Goal: Navigation & Orientation: Find specific page/section

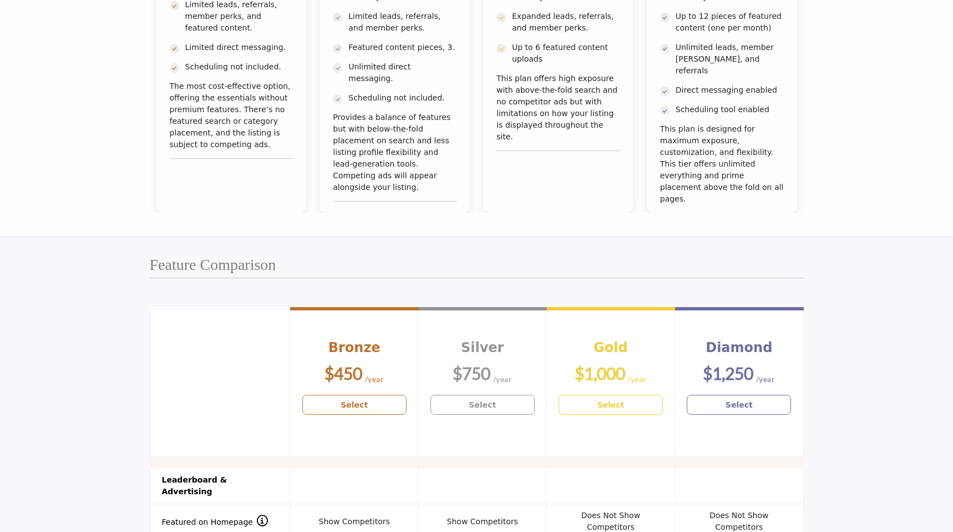
scroll to position [154, 0]
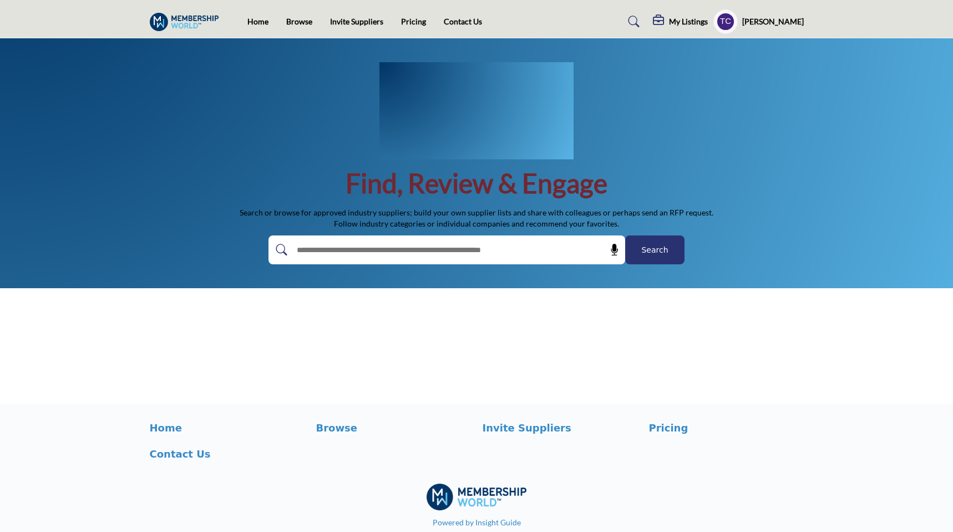
click at [738, 21] on profile-featured-9d57d186-dcdc-4fd1-8698-ebbedcf867ab "Show hide supplier dropdown" at bounding box center [726, 21] width 24 height 24
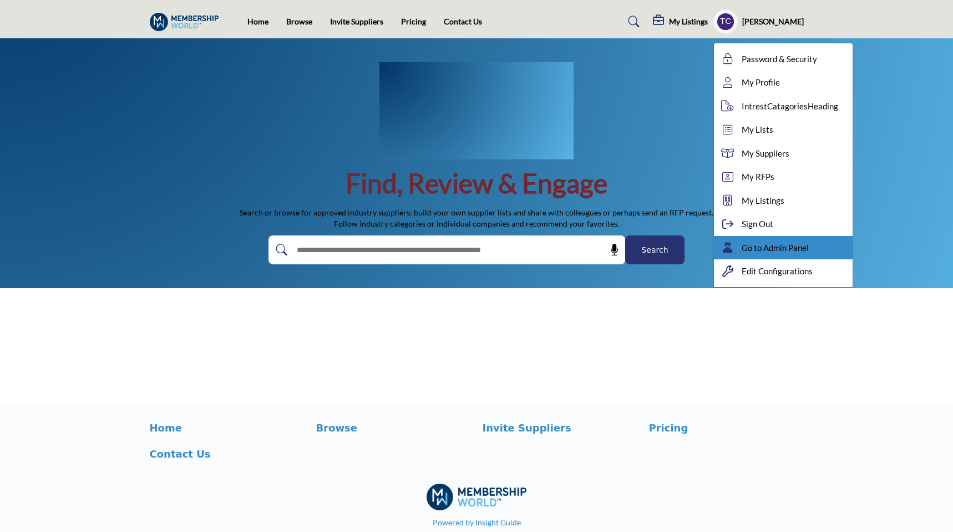
click at [766, 236] on div "Go to Admin Panel" at bounding box center [783, 248] width 139 height 24
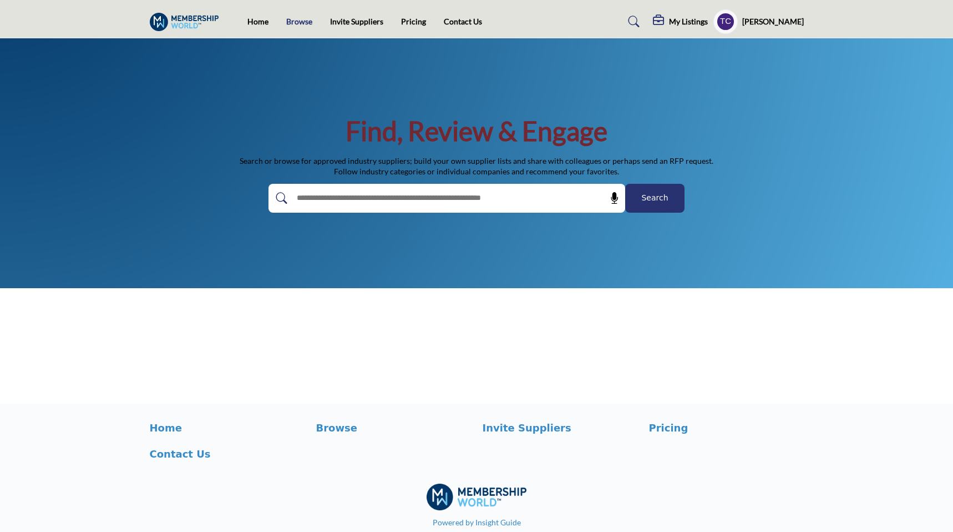
click at [294, 22] on link "Browse" at bounding box center [299, 21] width 26 height 9
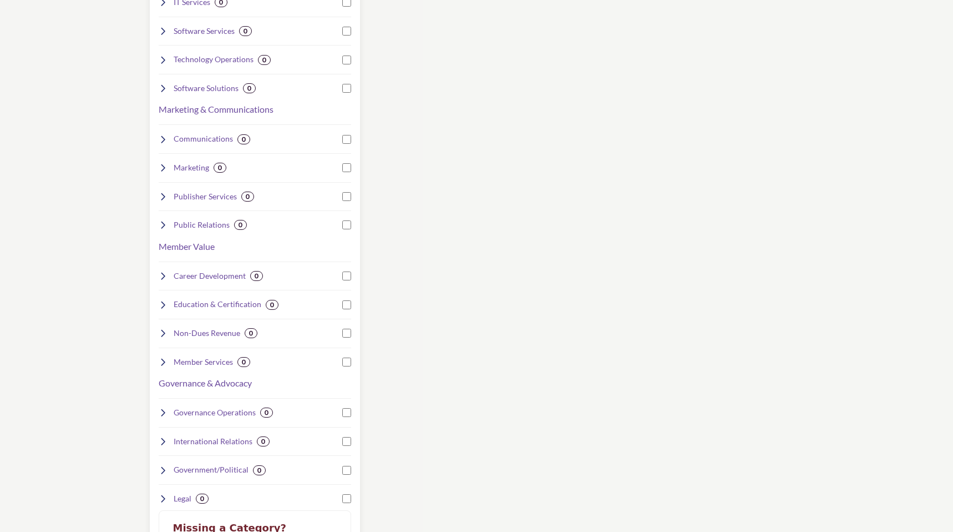
scroll to position [611, 0]
